Goal: Navigation & Orientation: Find specific page/section

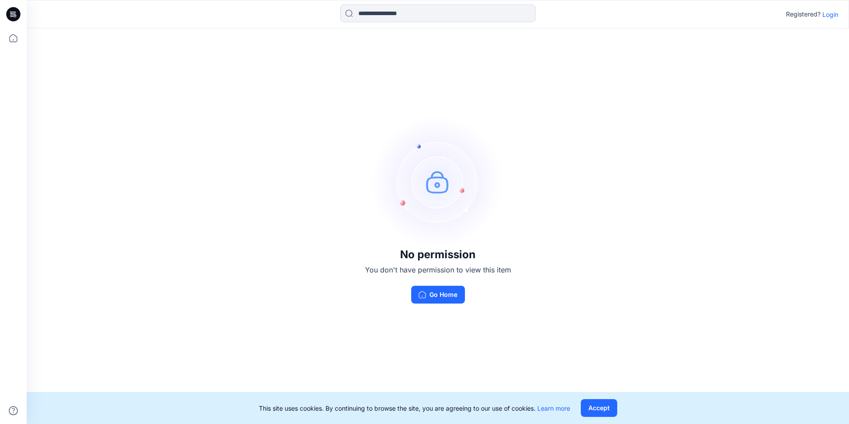
click at [833, 16] on p "Login" at bounding box center [830, 14] width 16 height 9
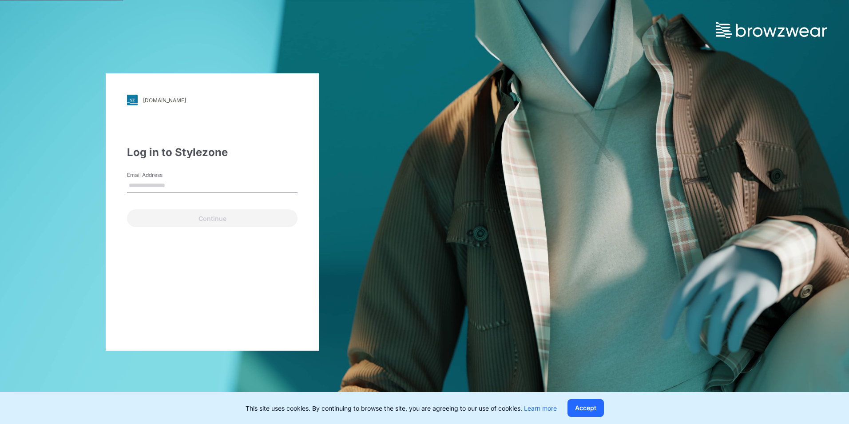
click at [168, 183] on input "Email Address" at bounding box center [212, 185] width 171 height 13
type input "**********"
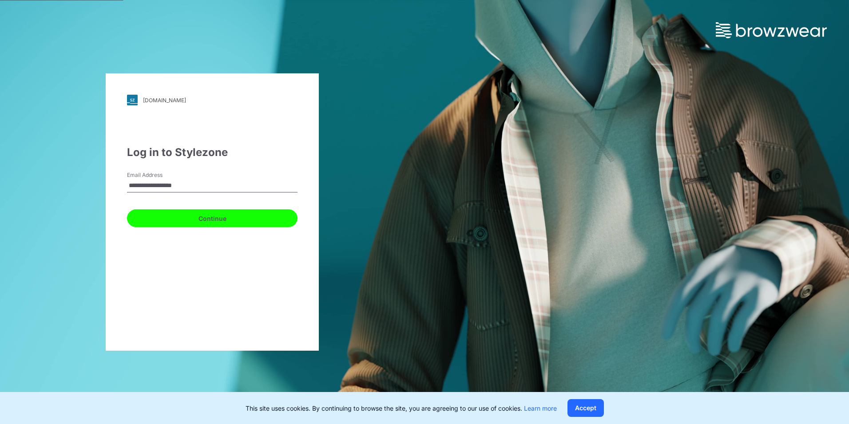
click at [173, 216] on button "Continue" at bounding box center [212, 218] width 171 height 18
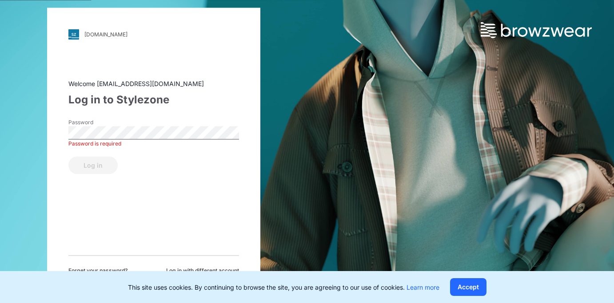
click at [87, 140] on div "Password is required" at bounding box center [153, 143] width 171 height 8
click at [95, 160] on button "Log in" at bounding box center [92, 165] width 49 height 18
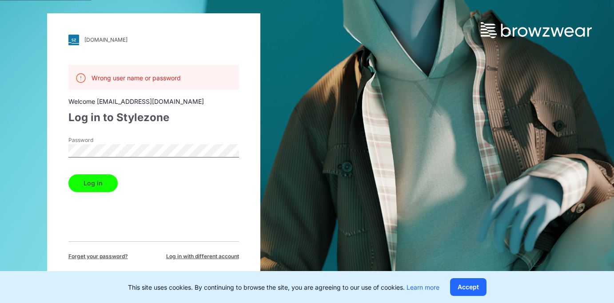
drag, startPoint x: 119, startPoint y: 99, endPoint x: 78, endPoint y: 44, distance: 68.8
click at [119, 99] on div "Welcome [EMAIL_ADDRESS][DOMAIN_NAME]" at bounding box center [153, 101] width 171 height 9
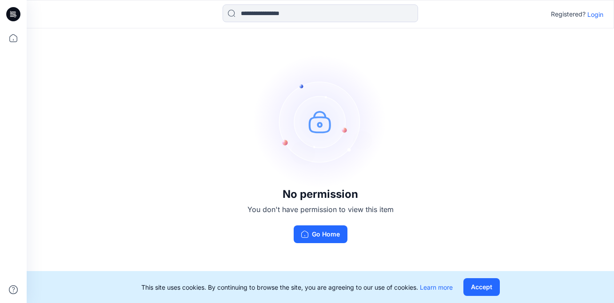
click at [600, 15] on p "Login" at bounding box center [595, 14] width 16 height 9
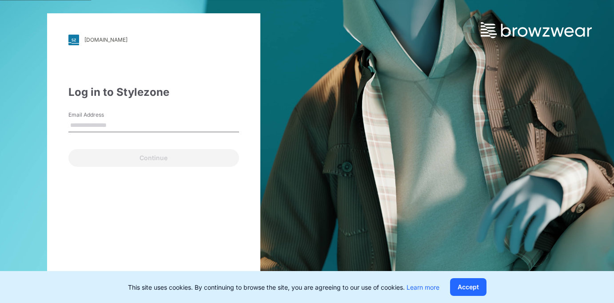
click at [130, 119] on input "Email Address" at bounding box center [153, 125] width 171 height 13
click at [115, 131] on input "Email Address" at bounding box center [153, 125] width 171 height 13
paste input "**********"
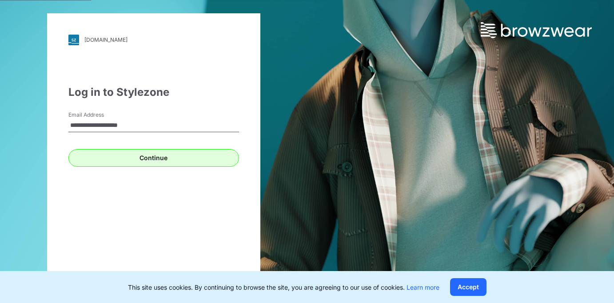
type input "**********"
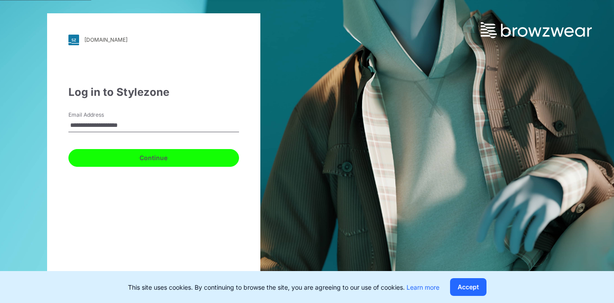
click at [99, 156] on button "Continue" at bounding box center [153, 158] width 171 height 18
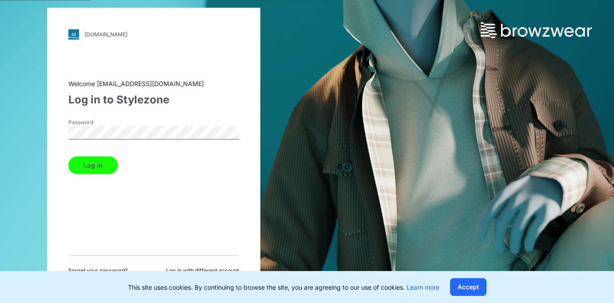
click at [0, 137] on html "[DOMAIN_NAME] Loading... Welcome [EMAIL_ADDRESS][DOMAIN_NAME] Log in to Stylezo…" at bounding box center [307, 151] width 614 height 303
click at [84, 164] on button "Log in" at bounding box center [92, 165] width 49 height 18
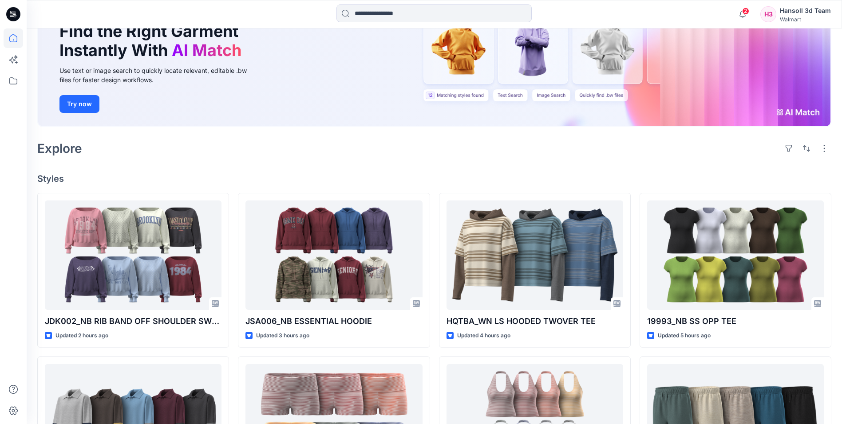
scroll to position [133, 0]
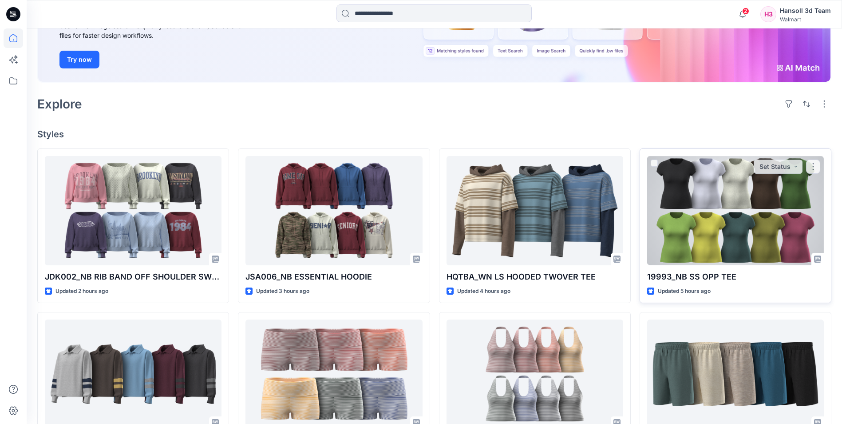
click at [711, 231] on div at bounding box center [736, 210] width 177 height 109
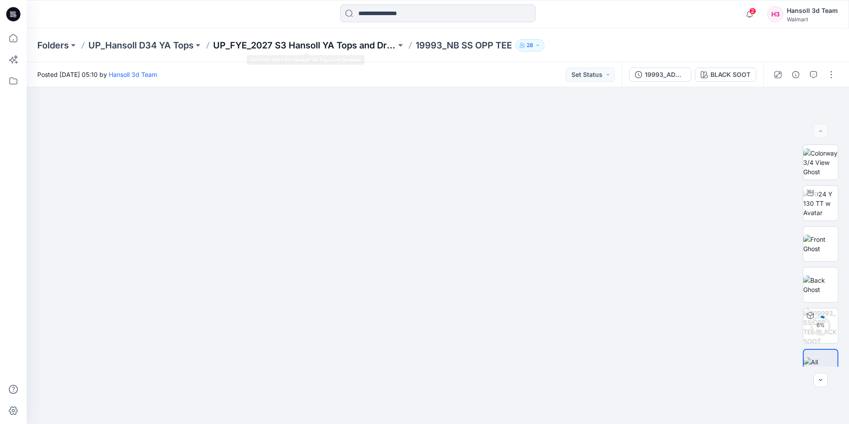
click at [360, 45] on p "UP_FYE_2027 S3 Hansoll YA Tops and Dresses" at bounding box center [304, 45] width 183 height 12
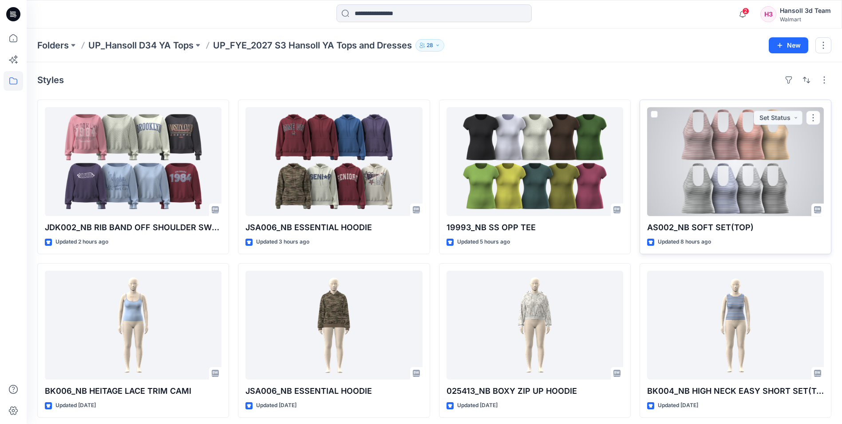
click at [708, 133] on div at bounding box center [736, 161] width 177 height 109
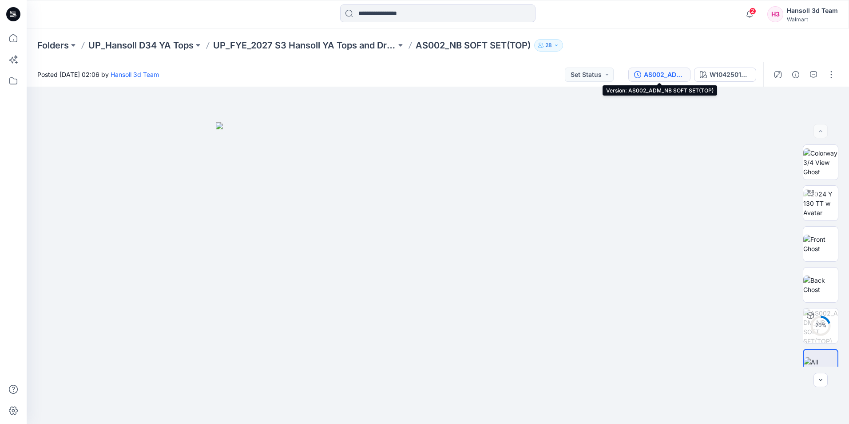
click at [668, 75] on div "AS002_ADM_NB SOFT SET(TOP)" at bounding box center [664, 75] width 41 height 10
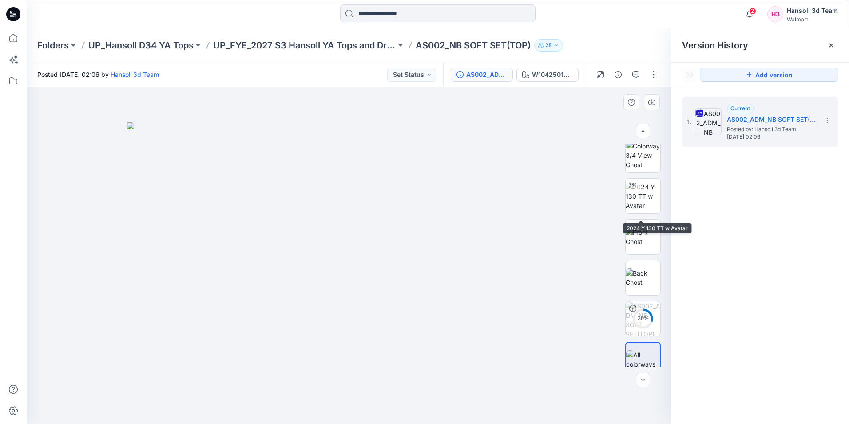
scroll to position [18, 0]
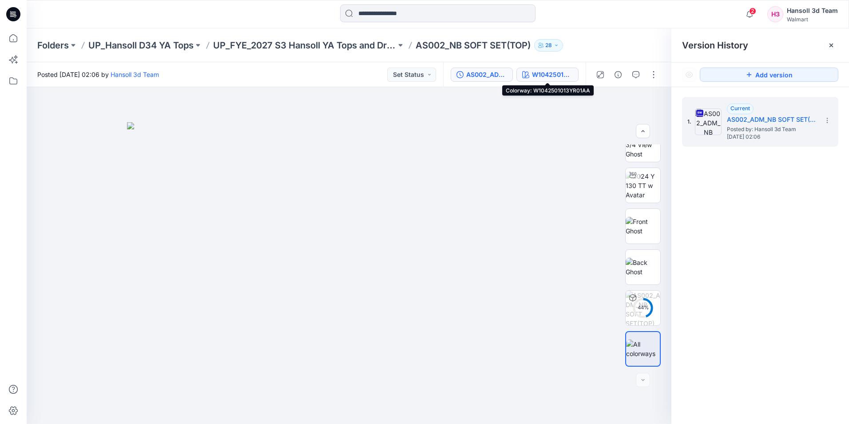
click at [545, 72] on div "W1042501013YR01AA" at bounding box center [552, 75] width 41 height 10
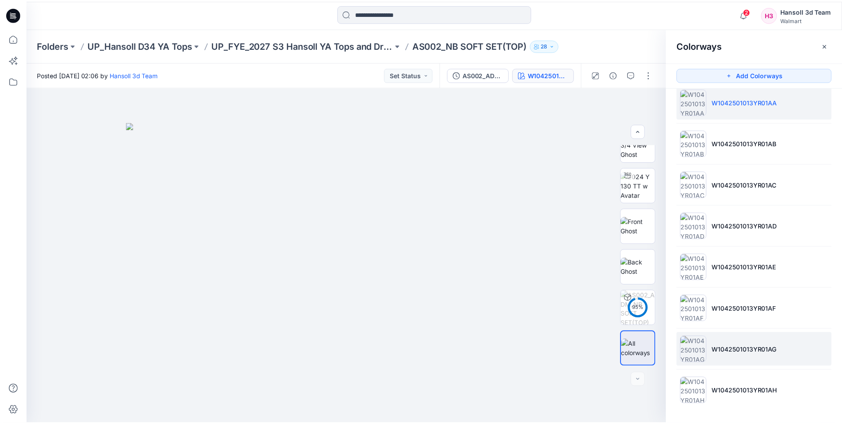
scroll to position [0, 0]
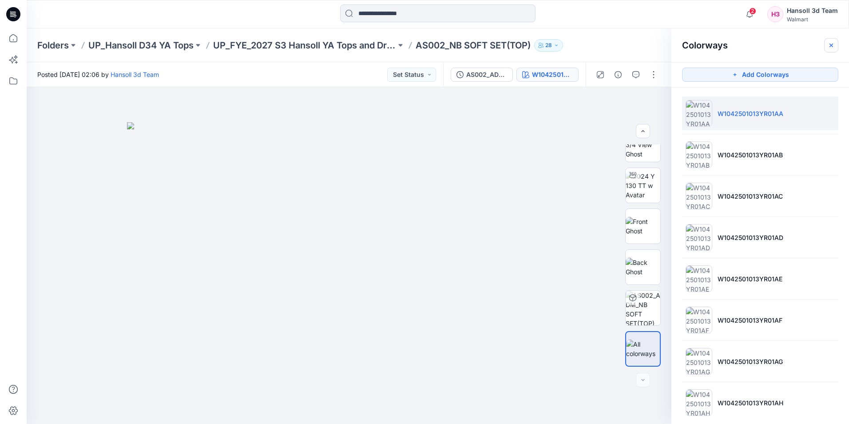
click at [828, 45] on icon "button" at bounding box center [831, 45] width 7 height 7
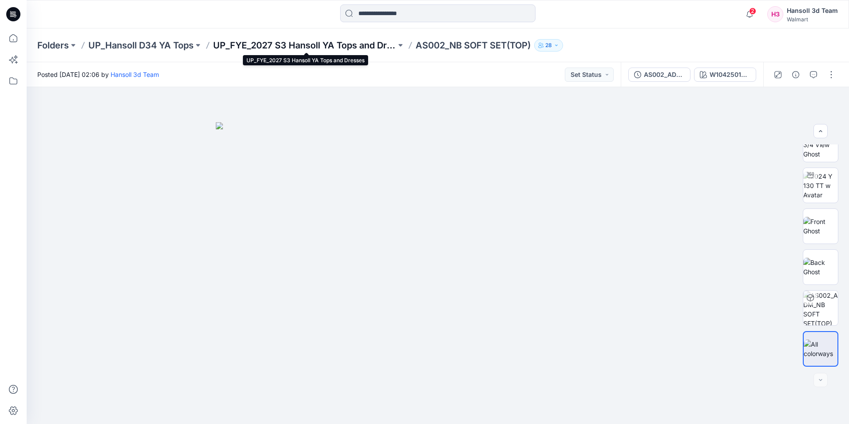
click at [371, 43] on p "UP_FYE_2027 S3 Hansoll YA Tops and Dresses" at bounding box center [304, 45] width 183 height 12
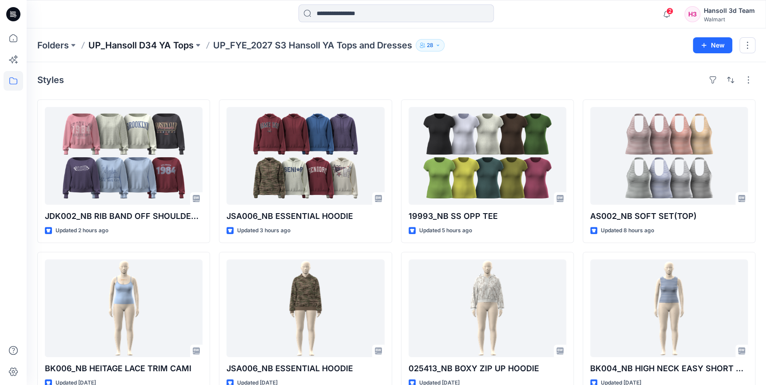
click at [180, 44] on p "UP_Hansoll D34 YA Tops" at bounding box center [140, 45] width 105 height 12
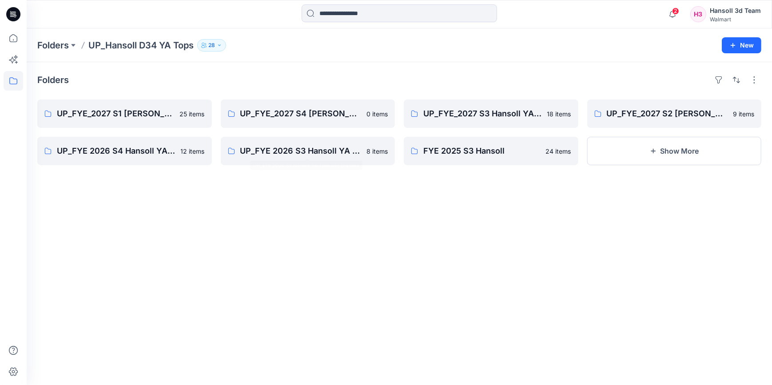
click at [352, 236] on div "Folders UP_FYE_2027 S1 Hansoll YA Tops and Dresses 25 items UP_FYE 2026 S4 Hans…" at bounding box center [399, 223] width 745 height 323
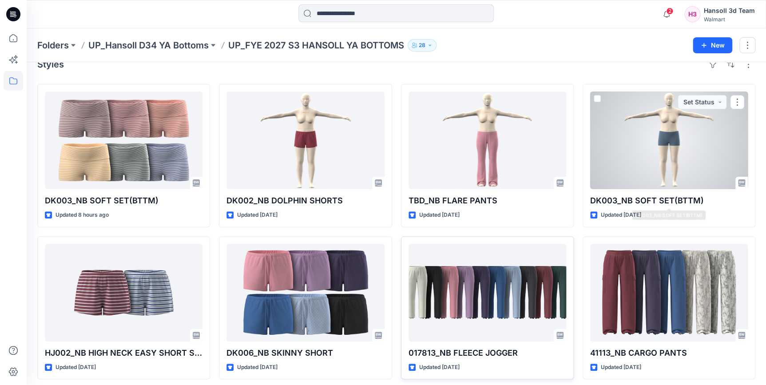
scroll to position [20, 0]
